Goal: Information Seeking & Learning: Check status

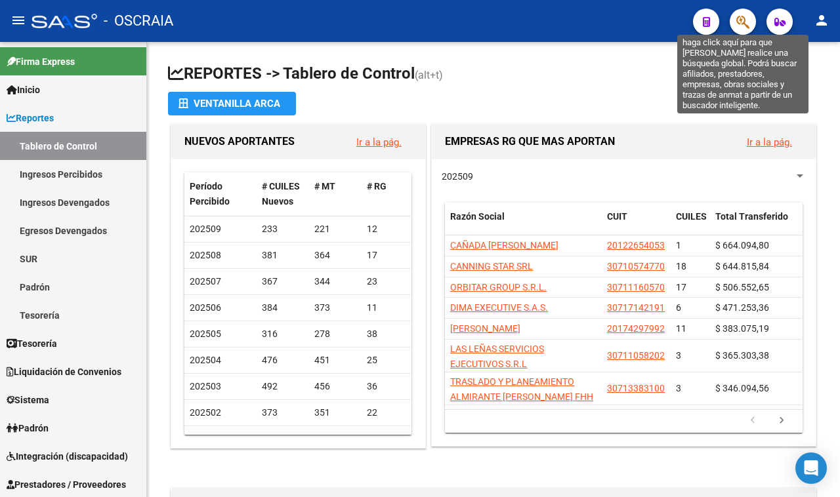
click at [736, 14] on icon "button" at bounding box center [742, 21] width 13 height 15
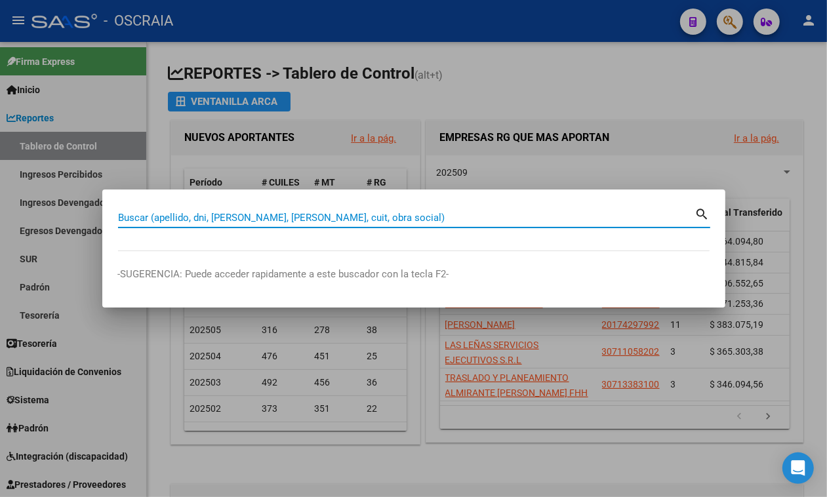
paste input "2322953263-4"
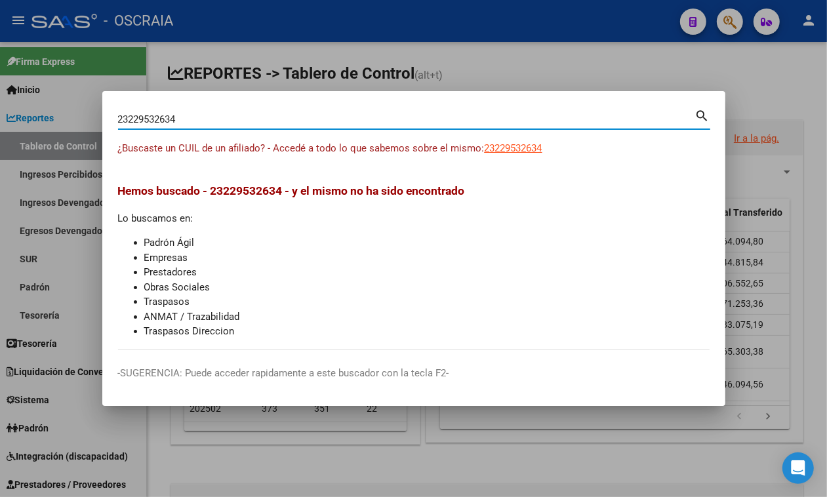
click at [535, 148] on span "23229532634" at bounding box center [514, 148] width 58 height 12
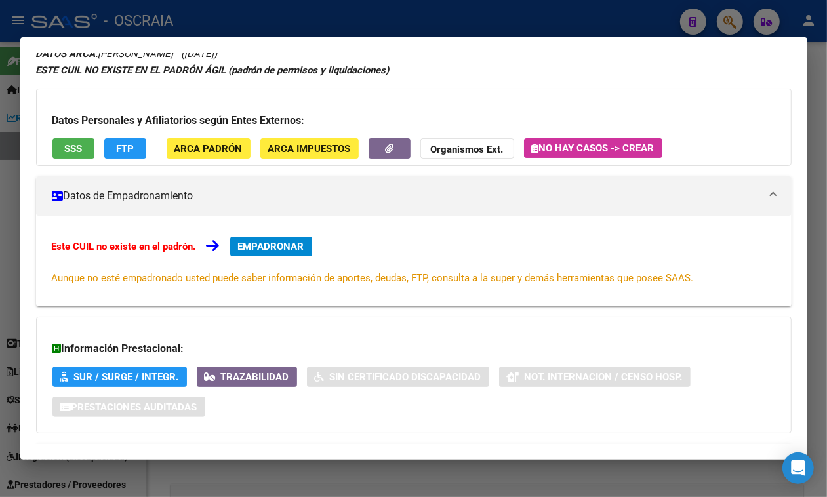
scroll to position [129, 0]
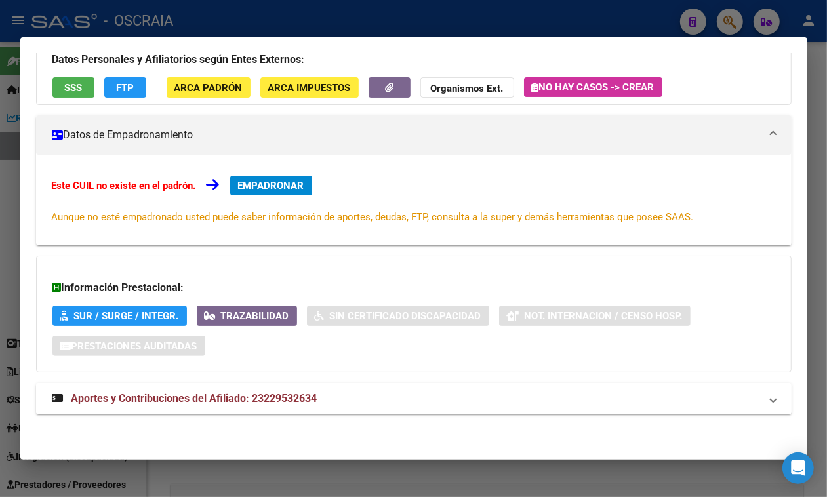
click at [236, 388] on mat-expansion-panel-header "Aportes y Contribuciones del Afiliado: 23229532634" at bounding box center [414, 398] width 756 height 31
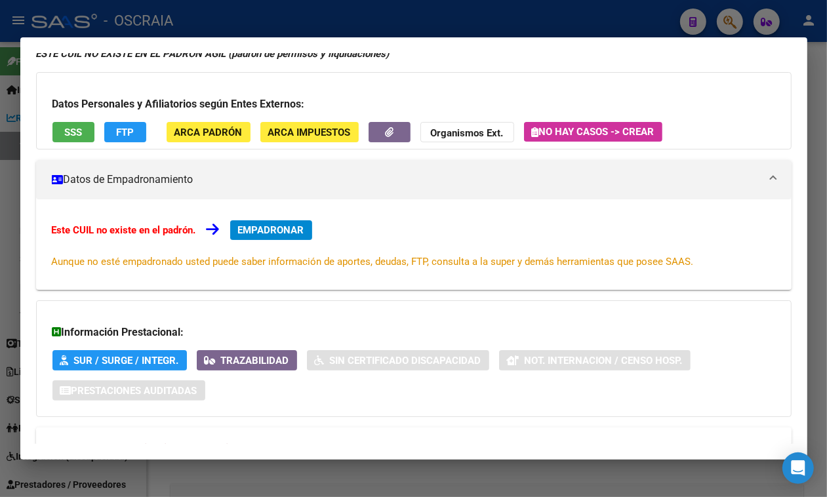
scroll to position [0, 0]
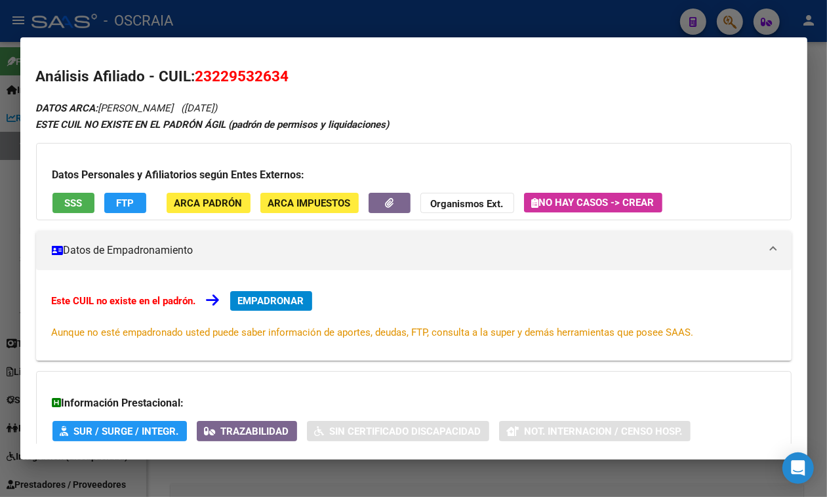
click at [257, 59] on mat-dialog-content "Análisis Afiliado - CUIL: 23229532634 DATOS ARCA: [PERSON_NAME] ([DATE]) ESTE C…" at bounding box center [413, 248] width 787 height 391
click at [250, 70] on span "23229532634" at bounding box center [243, 76] width 94 height 17
copy span "23229532634"
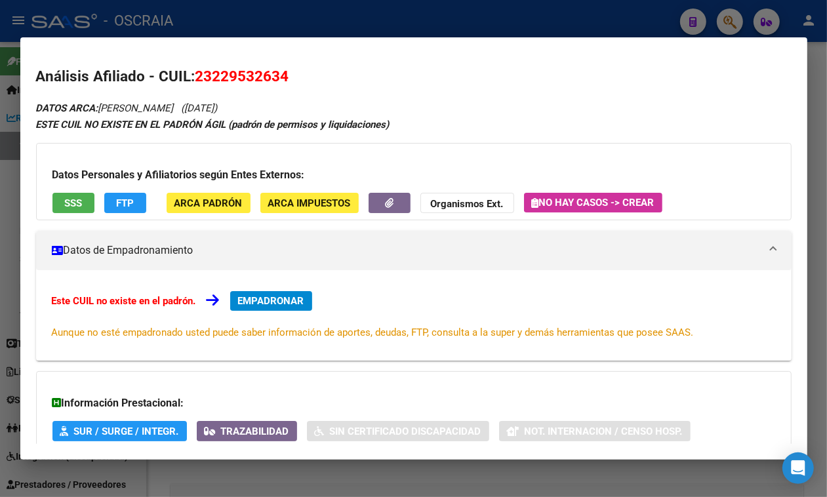
drag, startPoint x: 233, startPoint y: 106, endPoint x: 287, endPoint y: 107, distance: 53.8
click at [218, 107] on span "([DATE])" at bounding box center [200, 108] width 36 height 12
copy span "[DATE]"
click at [417, 17] on div at bounding box center [413, 248] width 827 height 497
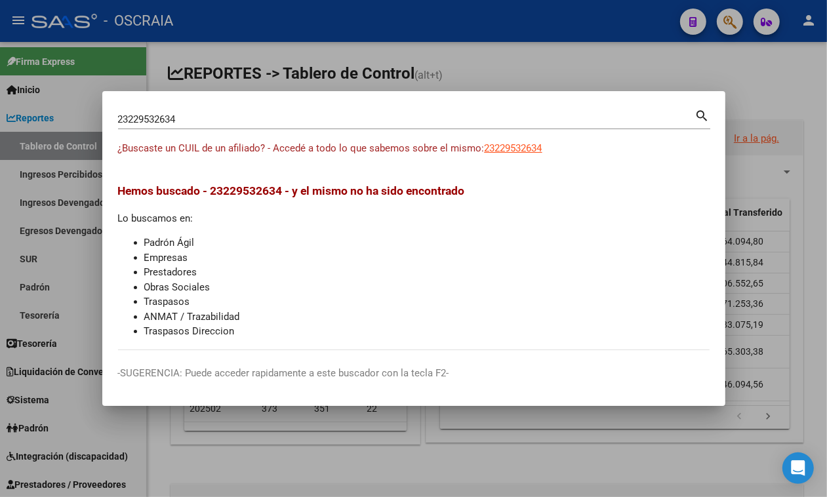
click at [283, 114] on input "23229532634" at bounding box center [406, 120] width 577 height 12
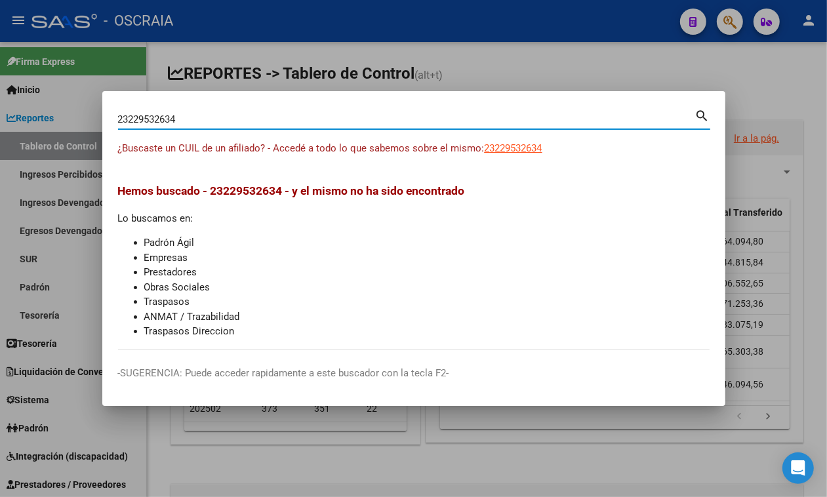
drag, startPoint x: 283, startPoint y: 114, endPoint x: 0, endPoint y: 109, distance: 283.5
click at [0, 109] on div "23229532634 Buscar (apellido, dni, cuil, nro traspaso, cuit, obra social) searc…" at bounding box center [413, 248] width 827 height 497
paste input "0367207"
type input "20367207"
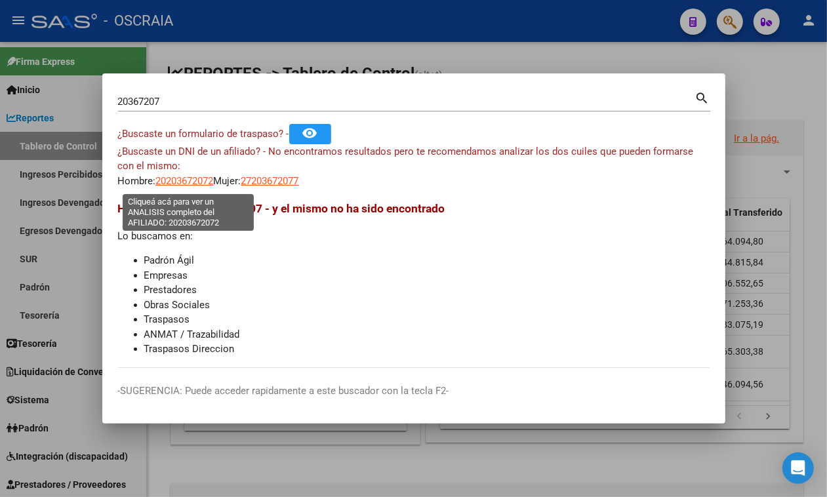
click at [192, 182] on span "20203672072" at bounding box center [185, 181] width 58 height 12
type textarea "20203672072"
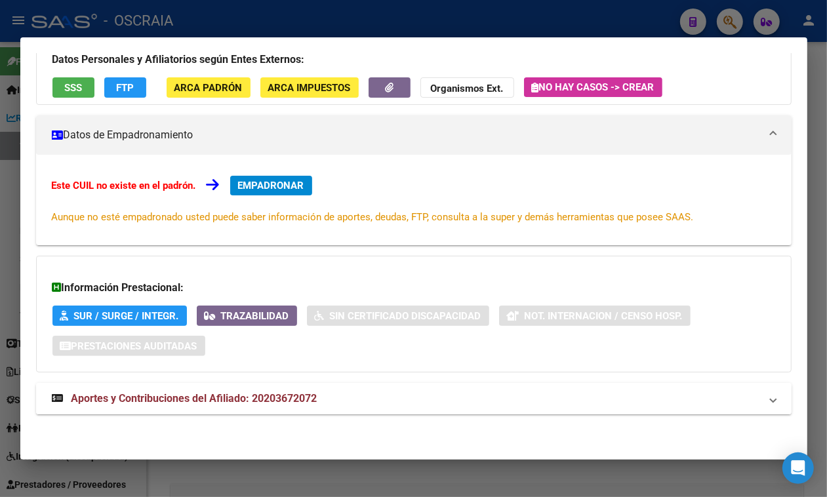
click at [192, 398] on span "Aportes y Contribuciones del Afiliado: 20203672072" at bounding box center [195, 398] width 246 height 12
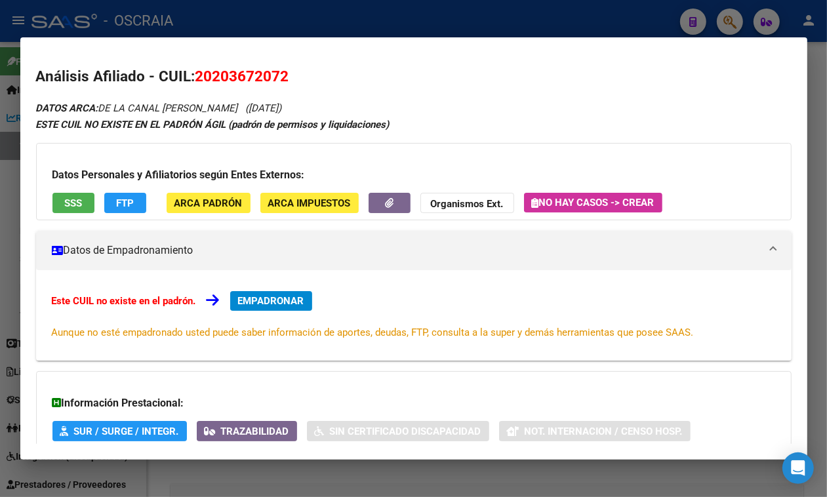
click at [246, 74] on span "20203672072" at bounding box center [243, 76] width 94 height 17
copy span "20203672072"
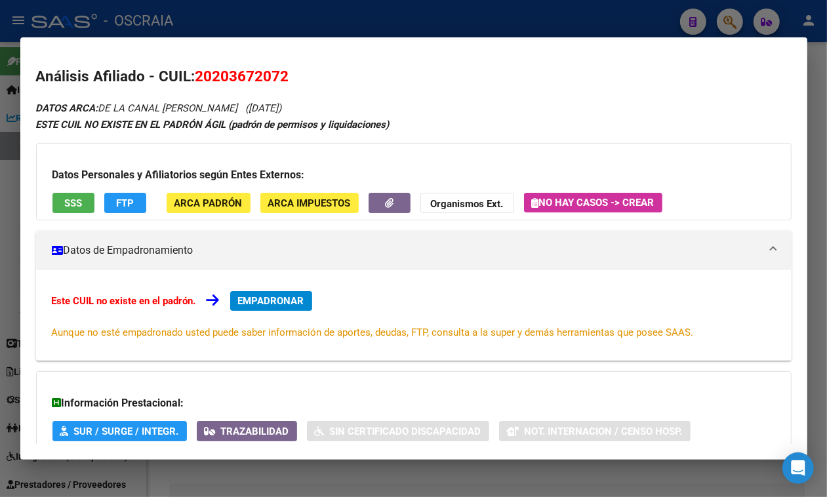
copy span "20203672072"
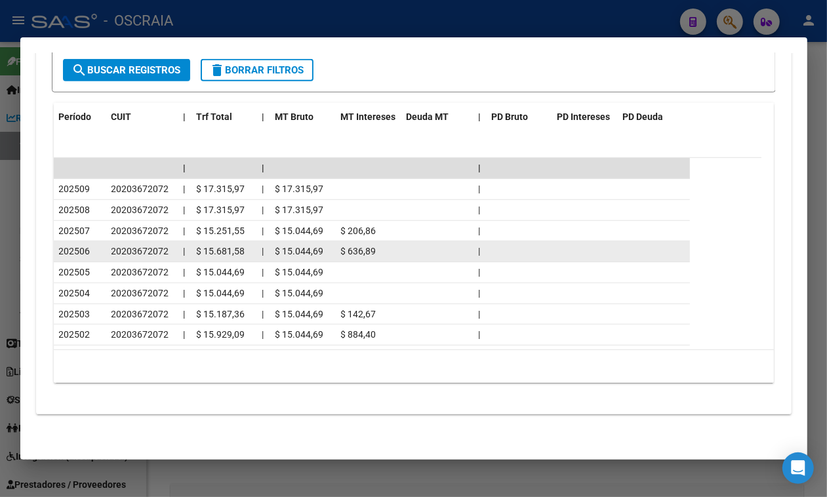
scroll to position [679, 0]
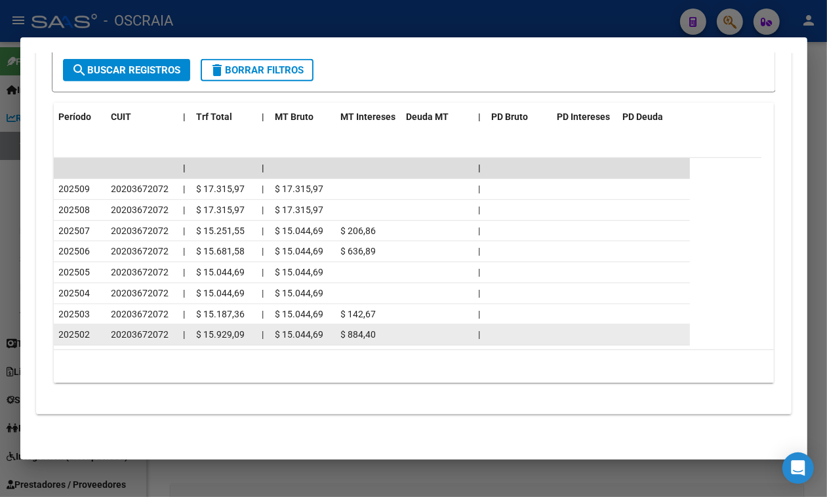
drag, startPoint x: 64, startPoint y: 339, endPoint x: 97, endPoint y: 335, distance: 33.7
click at [97, 335] on div "202502" at bounding box center [80, 334] width 42 height 15
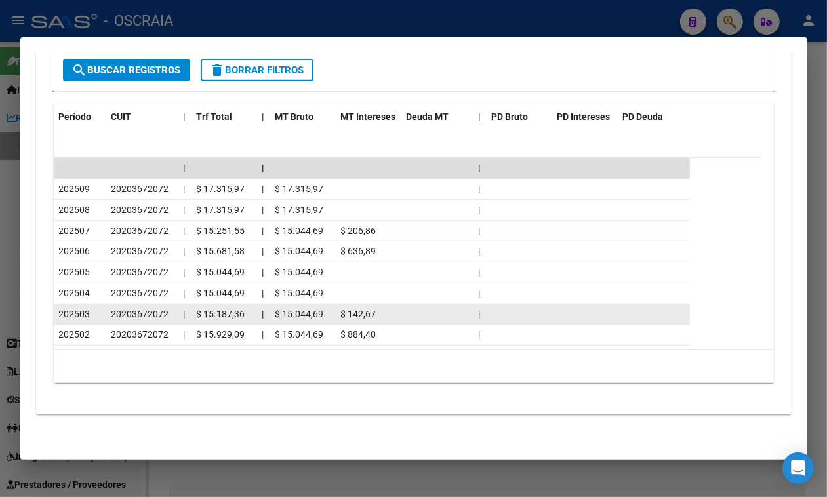
drag, startPoint x: 79, startPoint y: 313, endPoint x: 92, endPoint y: 309, distance: 13.7
click at [92, 309] on div "202503" at bounding box center [80, 314] width 42 height 15
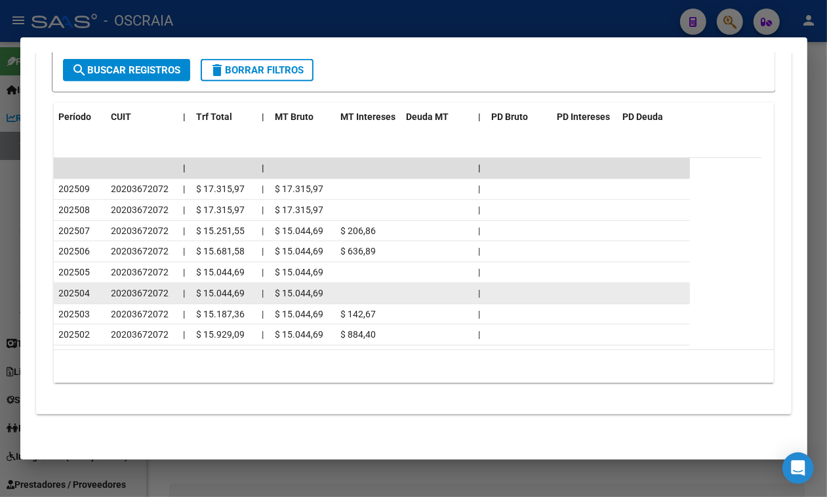
drag, startPoint x: 79, startPoint y: 293, endPoint x: 87, endPoint y: 295, distance: 8.3
click at [87, 295] on span "202504" at bounding box center [74, 293] width 31 height 10
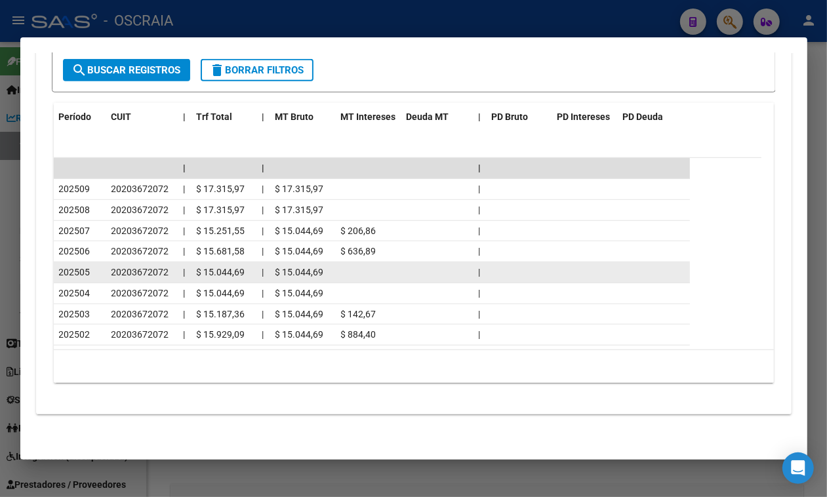
drag, startPoint x: 80, startPoint y: 270, endPoint x: 89, endPoint y: 270, distance: 8.5
click at [89, 270] on span "202505" at bounding box center [74, 272] width 31 height 10
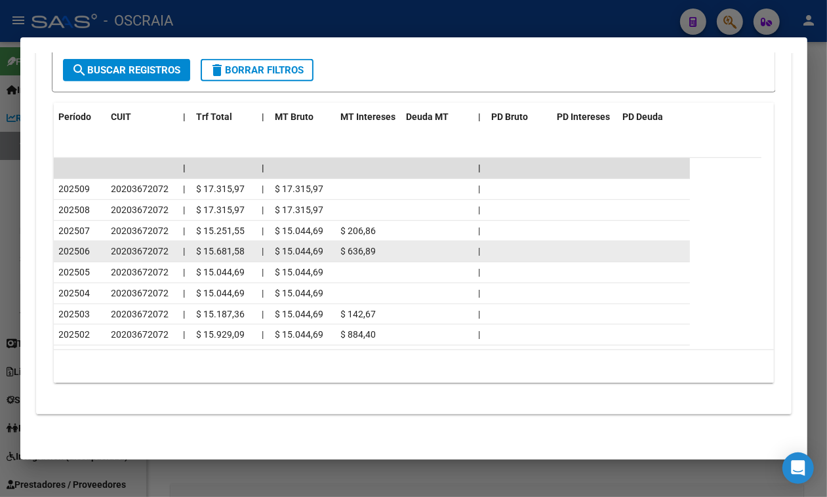
drag, startPoint x: 66, startPoint y: 246, endPoint x: 73, endPoint y: 246, distance: 7.2
click at [73, 246] on span "202506" at bounding box center [74, 251] width 31 height 10
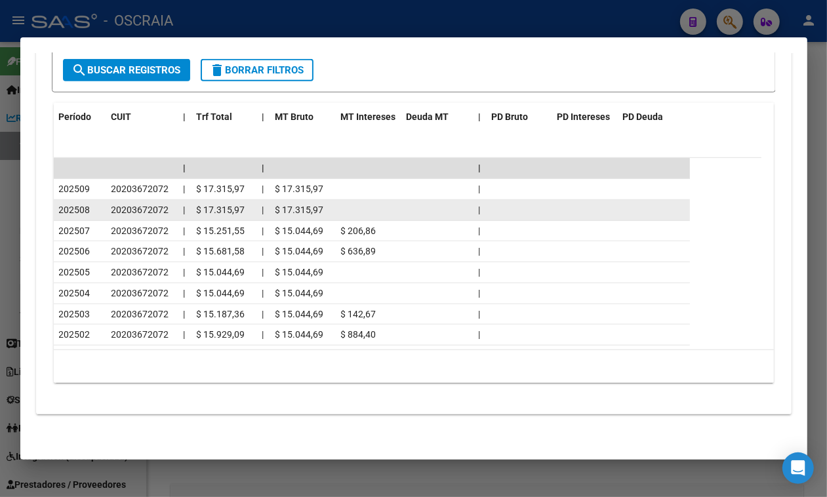
drag, startPoint x: 67, startPoint y: 212, endPoint x: 69, endPoint y: 224, distance: 12.0
click at [67, 213] on span "202508" at bounding box center [74, 210] width 31 height 10
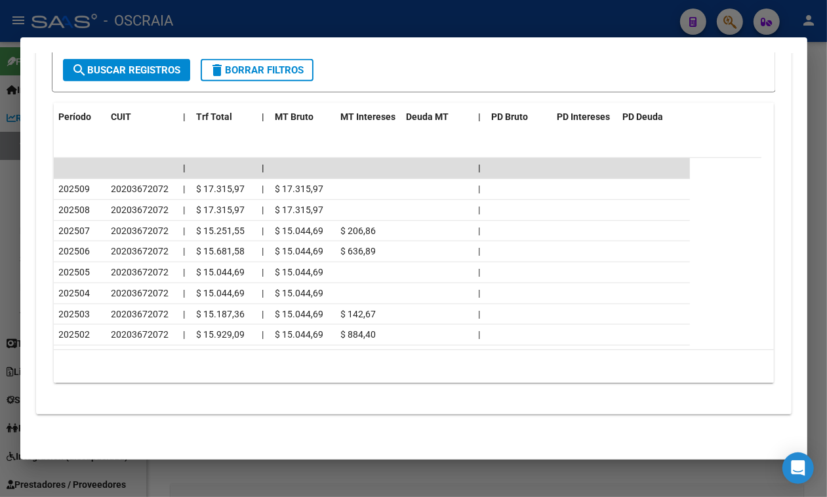
click at [330, 4] on div at bounding box center [413, 248] width 827 height 497
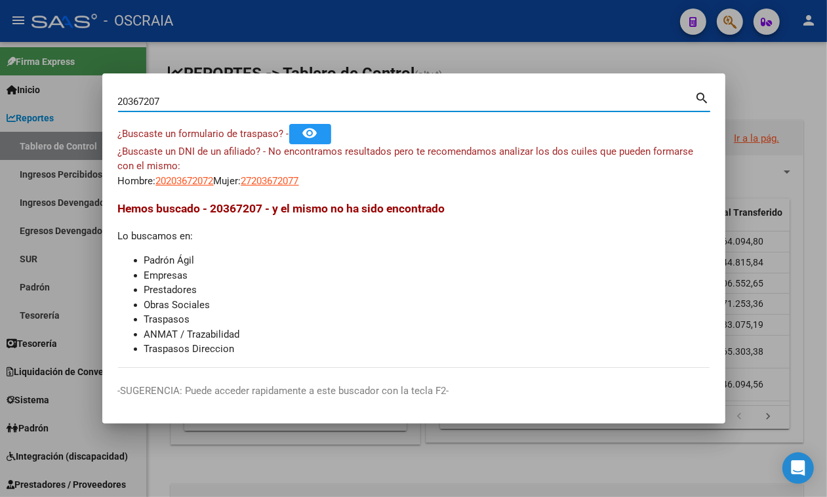
drag, startPoint x: 295, startPoint y: 96, endPoint x: 51, endPoint y: 90, distance: 244.2
click at [51, 90] on div "20367207 Buscar (apellido, dni, cuil, nro traspaso, cuit, obra social) search ¿…" at bounding box center [413, 248] width 827 height 497
type input "20336919305"
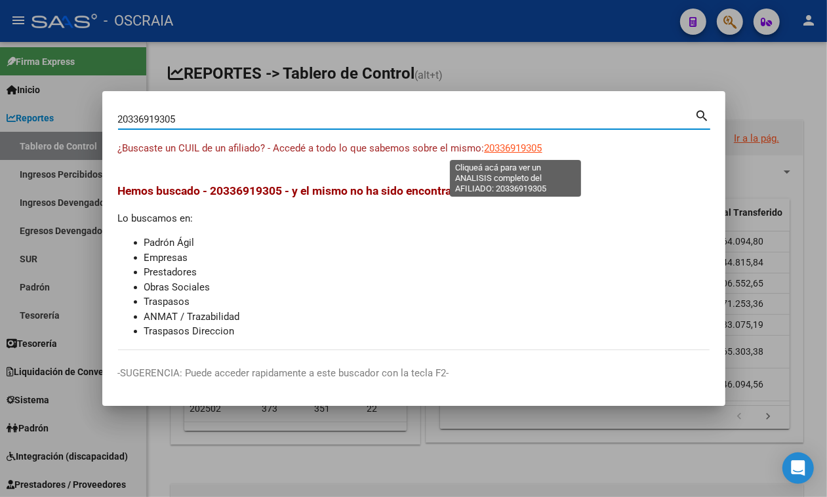
click at [499, 148] on span "20336919305" at bounding box center [514, 148] width 58 height 12
type textarea "20336919305"
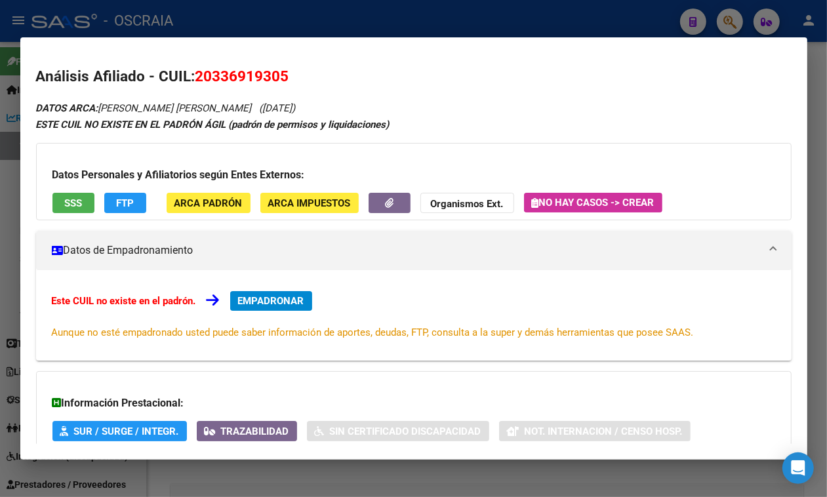
scroll to position [129, 0]
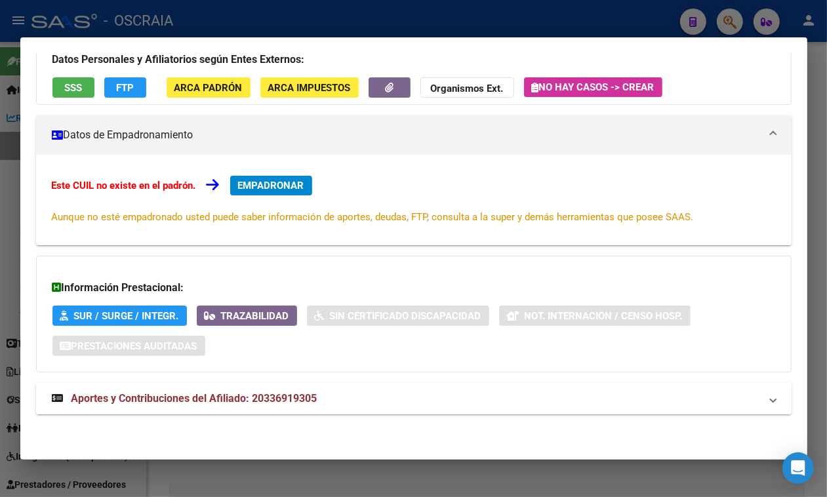
click at [218, 401] on span "Aportes y Contribuciones del Afiliado: 20336919305" at bounding box center [195, 398] width 246 height 12
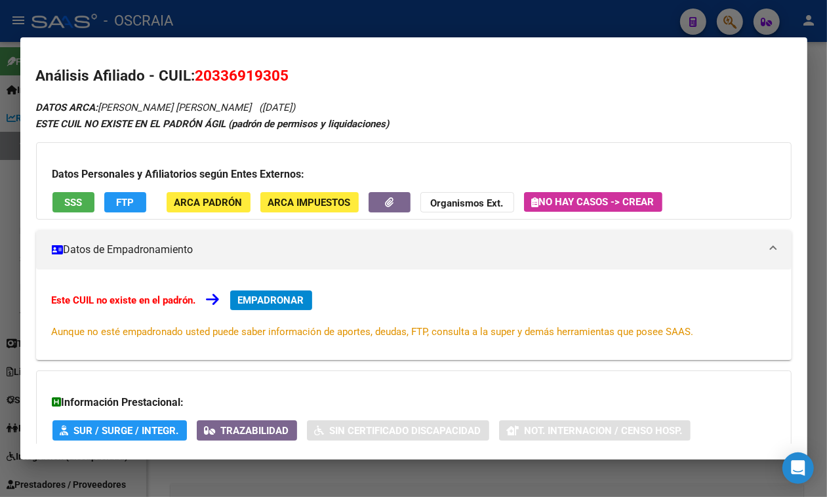
scroll to position [0, 0]
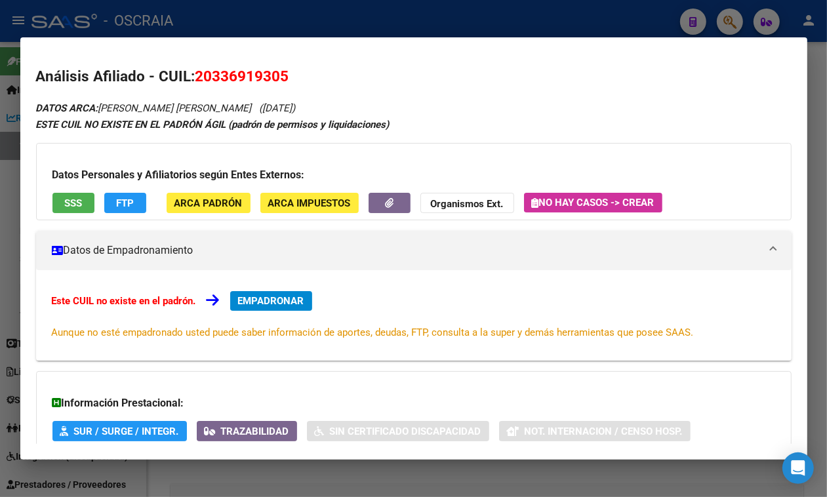
click at [226, 71] on span "20336919305" at bounding box center [243, 76] width 94 height 17
click at [238, 66] on h2 "Análisis Afiliado - CUIL: 20336919305" at bounding box center [414, 77] width 756 height 22
copy span "20336919305"
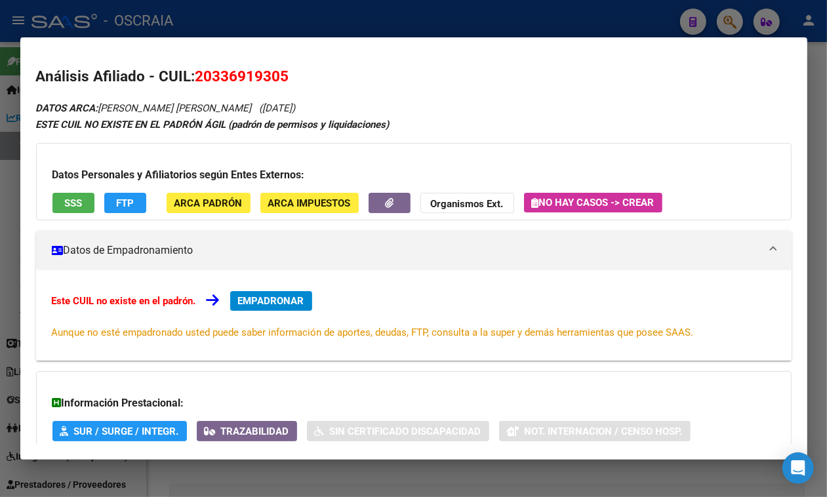
copy span "20336919305"
click at [256, 33] on div at bounding box center [413, 248] width 827 height 497
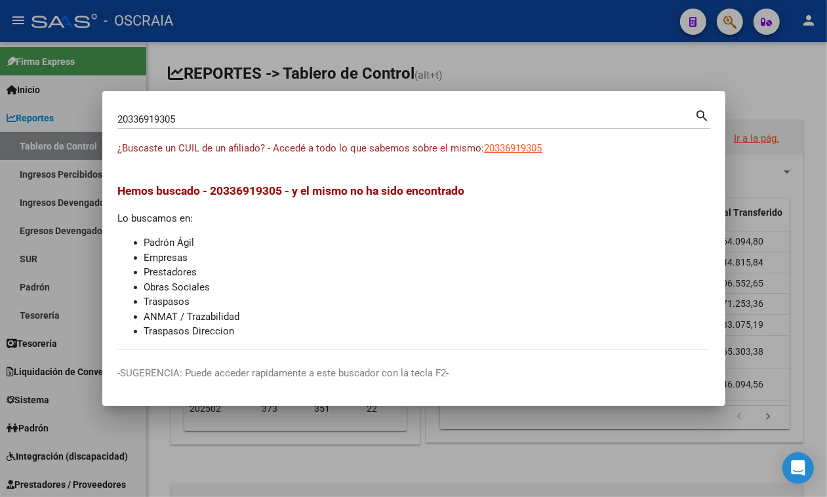
click at [255, 125] on div "20336919305 Buscar (apellido, dni, [PERSON_NAME], [PERSON_NAME], cuit, obra soc…" at bounding box center [406, 120] width 577 height 20
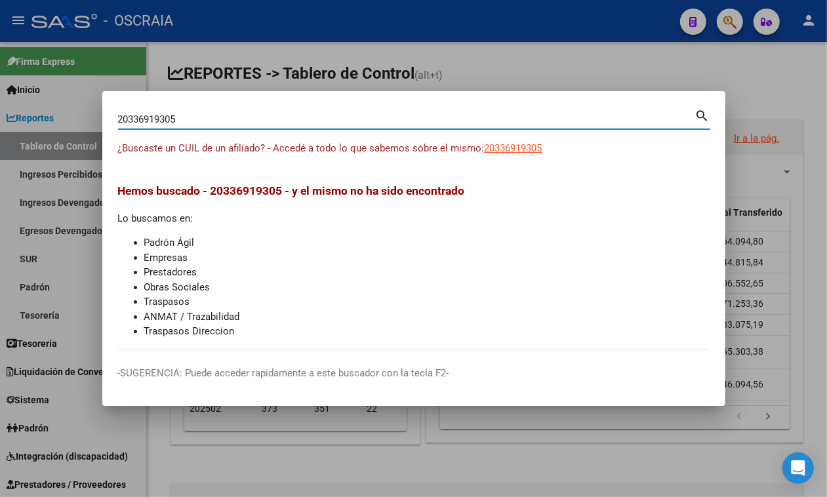
drag, startPoint x: 192, startPoint y: 133, endPoint x: 0, endPoint y: 184, distance: 198.3
click at [0, 184] on div "20336919305 Buscar (apellido, dni, cuil, nro traspaso, cuit, obra social) searc…" at bounding box center [413, 248] width 827 height 497
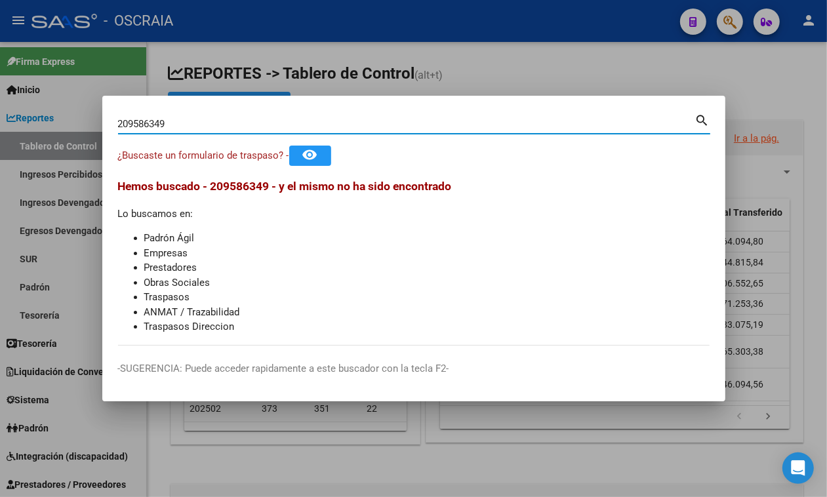
drag, startPoint x: 248, startPoint y: 121, endPoint x: 0, endPoint y: 176, distance: 254.0
click at [0, 176] on div "209586349 Buscar (apellido, dni, cuil, nro traspaso, cuit, obra social) search …" at bounding box center [413, 248] width 827 height 497
type input "20958634987"
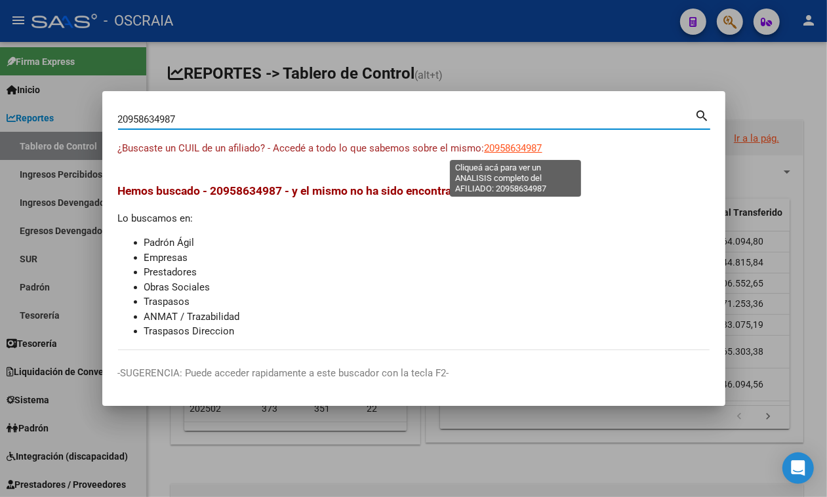
click at [533, 146] on span "20958634987" at bounding box center [514, 148] width 58 height 12
type textarea "20958634987"
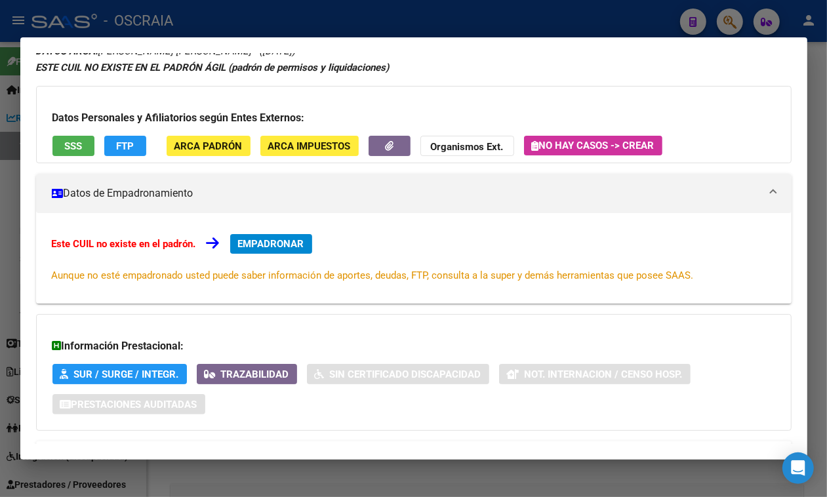
scroll to position [129, 0]
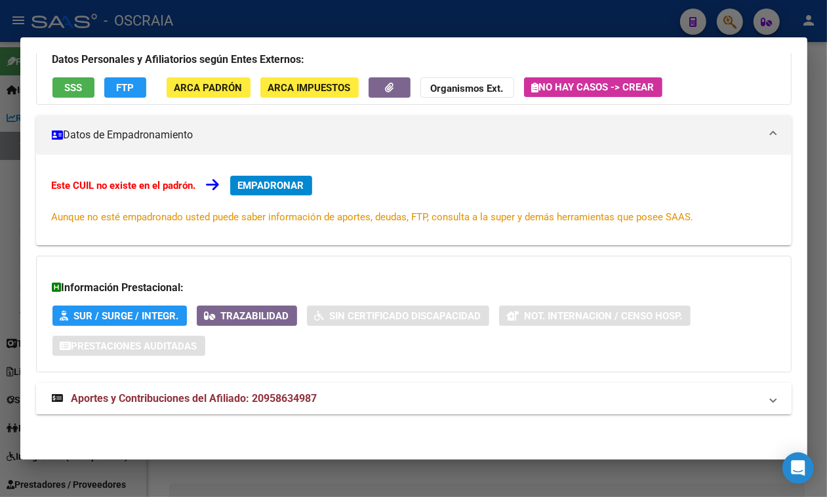
click at [297, 402] on span "Aportes y Contribuciones del Afiliado: 20958634987" at bounding box center [195, 398] width 246 height 12
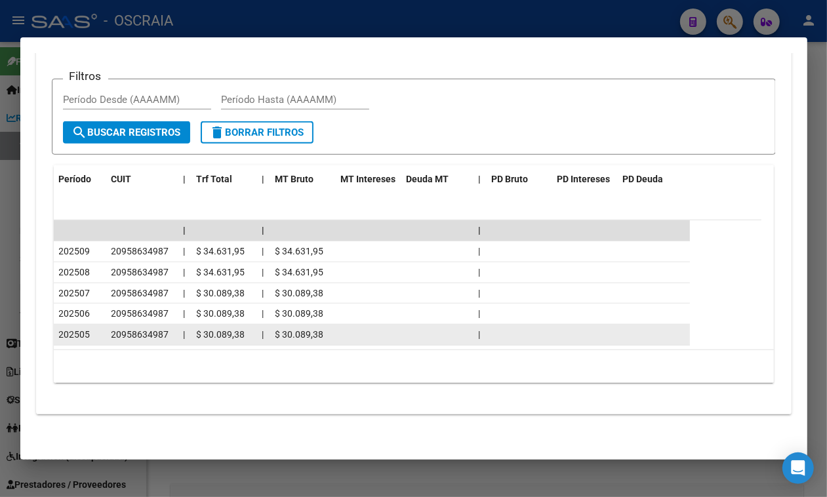
scroll to position [616, 0]
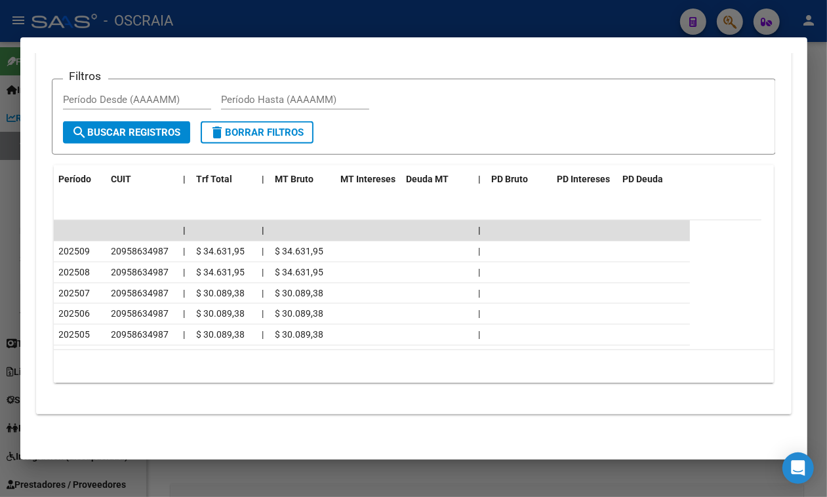
click at [365, 20] on div at bounding box center [413, 248] width 827 height 497
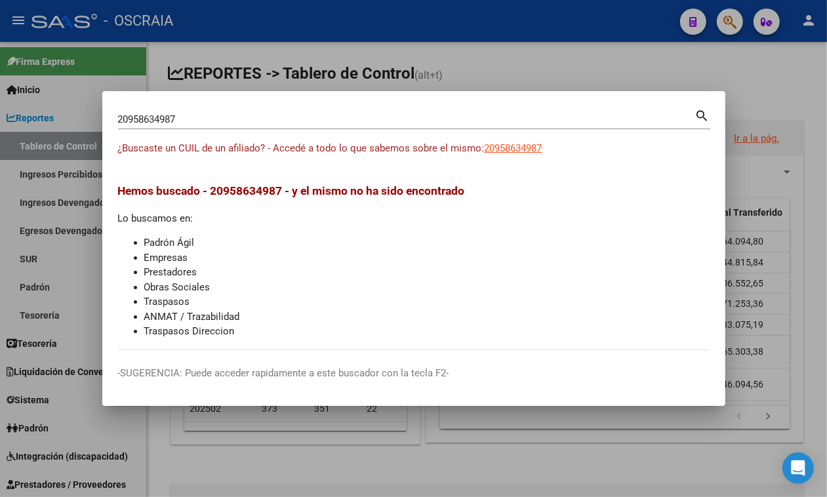
click at [217, 114] on input "20958634987" at bounding box center [406, 120] width 577 height 12
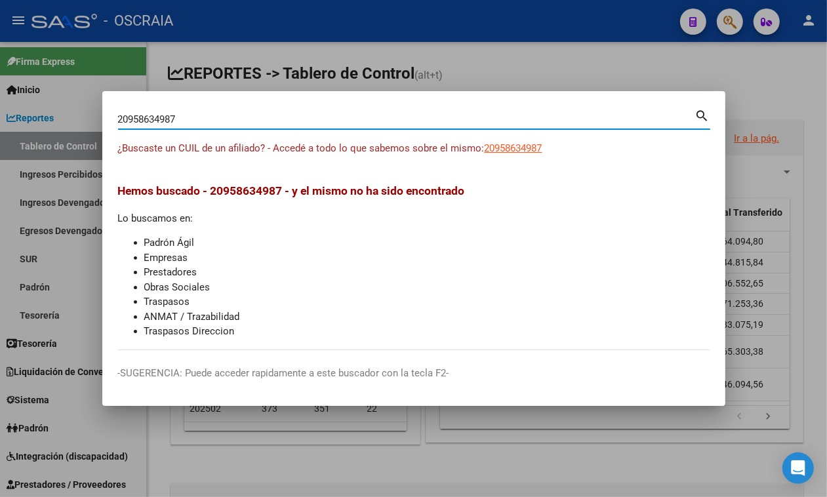
click at [217, 114] on input "20958634987" at bounding box center [406, 120] width 577 height 12
paste input "-33691930-5"
type input "20336919305"
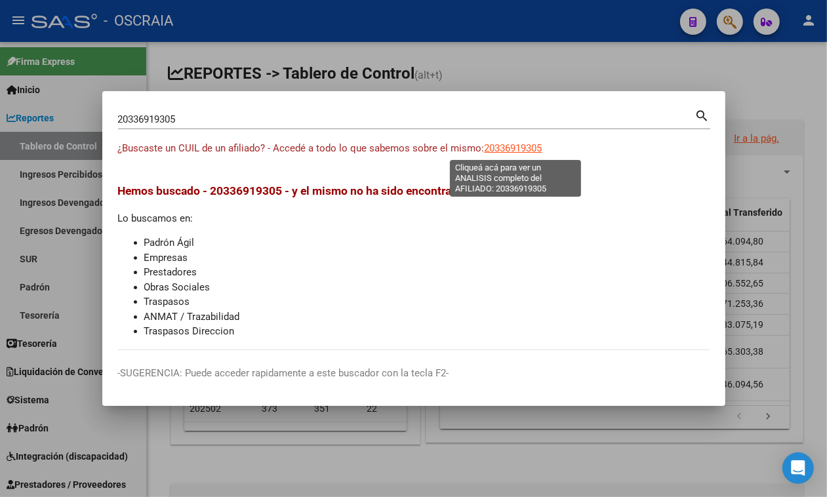
click at [518, 150] on span "20336919305" at bounding box center [514, 148] width 58 height 12
type textarea "20336919305"
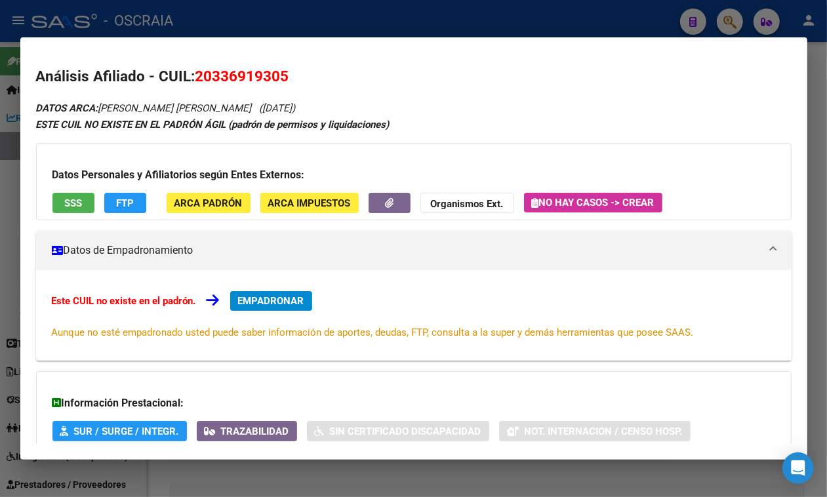
drag, startPoint x: 100, startPoint y: 106, endPoint x: 306, endPoint y: 106, distance: 206.1
click at [303, 106] on div "DATOS ARCA: [PERSON_NAME] [PERSON_NAME] ([DATE]) ESTE CUIL NO EXISTE EN EL PADR…" at bounding box center [414, 322] width 756 height 445
click at [469, 22] on div at bounding box center [413, 248] width 827 height 497
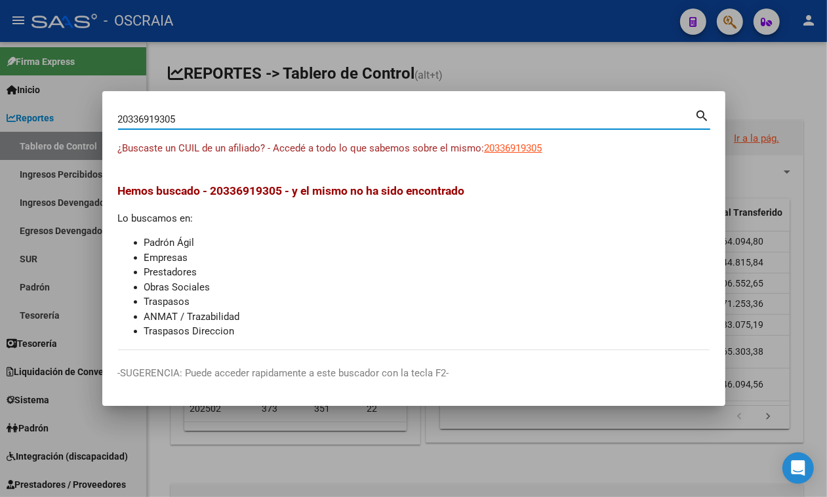
drag, startPoint x: 238, startPoint y: 115, endPoint x: 0, endPoint y: 57, distance: 244.6
click at [0, 57] on div "20336919305 Buscar (apellido, dni, cuil, nro traspaso, cuit, obra social) searc…" at bounding box center [413, 248] width 827 height 497
paste input "203672072"
type input "20203672072"
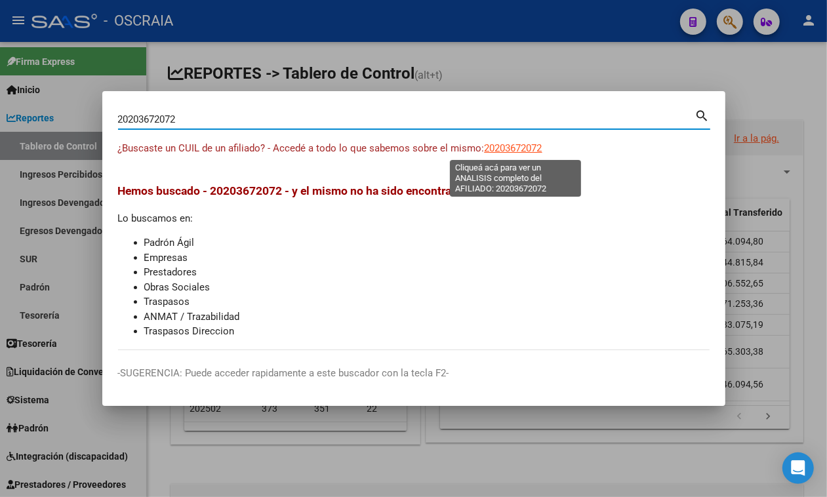
click at [519, 148] on span "20203672072" at bounding box center [514, 148] width 58 height 12
type textarea "20203672072"
